Goal: Entertainment & Leisure: Consume media (video, audio)

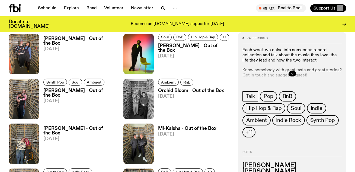
scroll to position [197, 0]
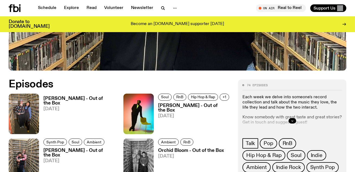
click at [73, 99] on h3 "[PERSON_NAME] - Out of the Box" at bounding box center [80, 100] width 74 height 9
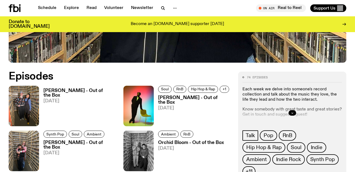
click at [86, 90] on h3 "[PERSON_NAME] - Out of the Box" at bounding box center [80, 92] width 74 height 9
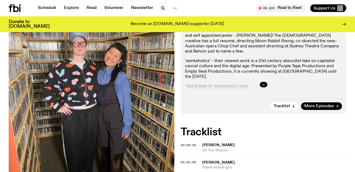
scroll to position [141, 0]
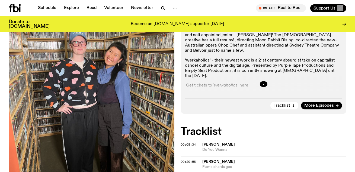
click at [261, 87] on div at bounding box center [263, 83] width 157 height 17
click at [266, 83] on button "button" at bounding box center [264, 83] width 8 height 5
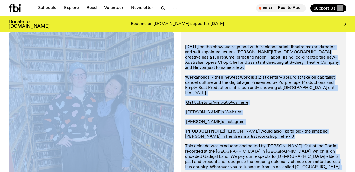
scroll to position [105, 0]
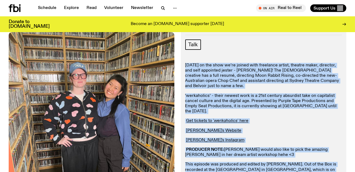
drag, startPoint x: 319, startPoint y: 149, endPoint x: 185, endPoint y: 64, distance: 158.5
click at [185, 64] on div "Today on the show we’re joined with freelance artist, theatre maker, director, …" at bounding box center [263, 128] width 157 height 130
copy div "Today on the show we’re joined with freelance artist, theatre maker, director, …"
click at [253, 24] on div "Become an [DOMAIN_NAME] supporter [DATE]" at bounding box center [178, 24] width 260 height 9
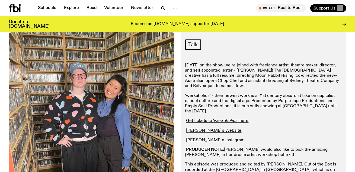
click at [226, 51] on div "Talk Today on the show we’re joined with freelance artist, theatre maker, direc…" at bounding box center [263, 113] width 157 height 149
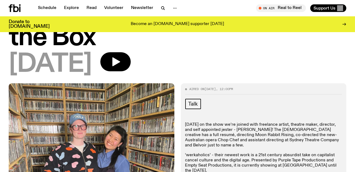
scroll to position [9, 0]
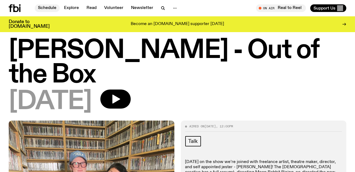
click at [49, 8] on link "Schedule" at bounding box center [47, 8] width 25 height 8
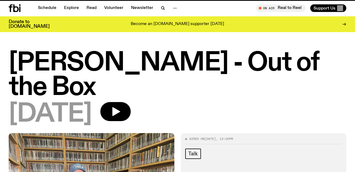
scroll to position [9, 0]
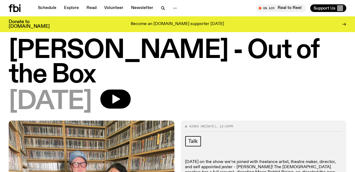
click at [73, 46] on h1 "[PERSON_NAME] - Out of the Box" at bounding box center [178, 62] width 338 height 49
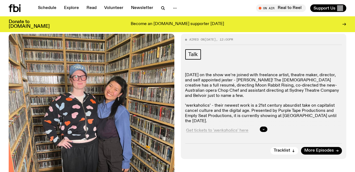
scroll to position [74, 0]
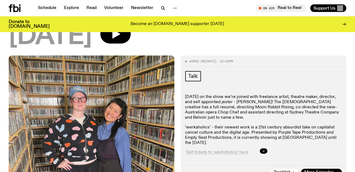
click at [266, 143] on div at bounding box center [263, 150] width 157 height 17
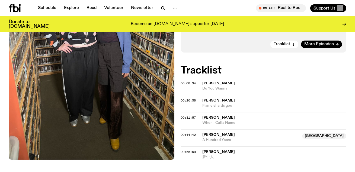
scroll to position [172, 0]
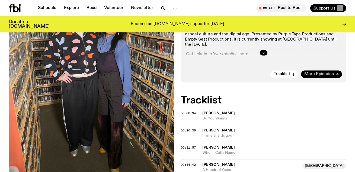
click at [326, 75] on span "More Episodes" at bounding box center [320, 74] width 30 height 4
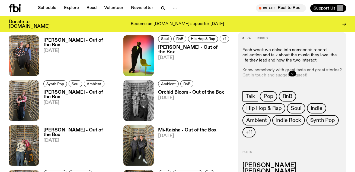
scroll to position [251, 0]
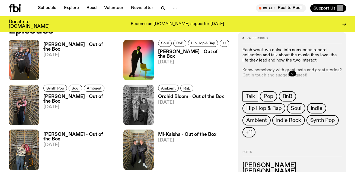
click at [198, 97] on h3 "Orchid Bloom - Out of the Box" at bounding box center [191, 96] width 66 height 5
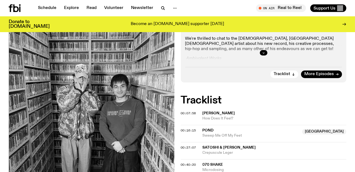
scroll to position [158, 0]
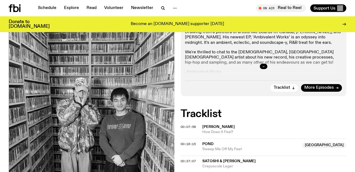
click at [266, 66] on button "button" at bounding box center [264, 66] width 8 height 5
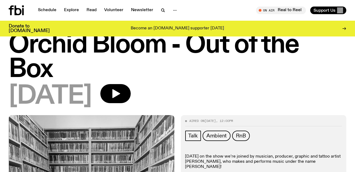
scroll to position [0, 0]
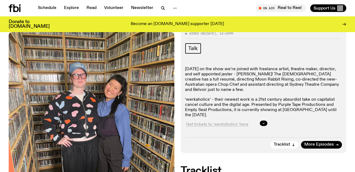
scroll to position [101, 0]
